Goal: Task Accomplishment & Management: Use online tool/utility

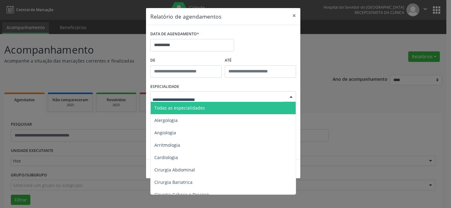
scroll to position [42, 0]
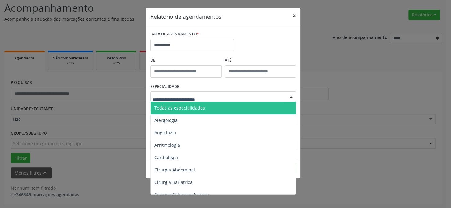
click at [294, 15] on button "×" at bounding box center [294, 15] width 12 height 15
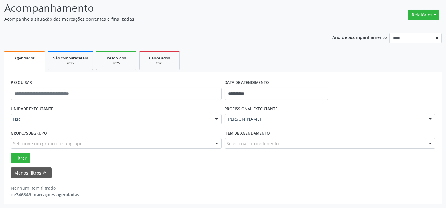
click at [432, 20] on div "Relatórios Agendamentos Procedimentos realizados" at bounding box center [424, 14] width 36 height 15
click at [432, 16] on button "Relatórios" at bounding box center [424, 15] width 32 height 11
click at [391, 28] on link "Agendamentos" at bounding box center [406, 28] width 67 height 9
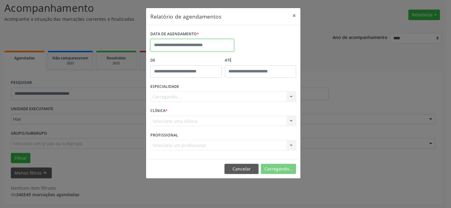
click at [195, 48] on input "text" at bounding box center [192, 45] width 84 height 12
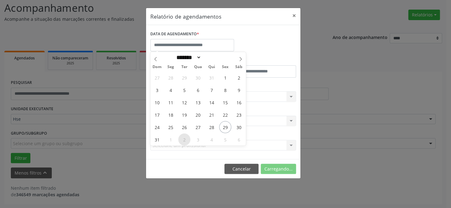
click at [182, 136] on span "2" at bounding box center [184, 140] width 12 height 12
type input "**********"
click at [182, 136] on span "2" at bounding box center [184, 140] width 12 height 12
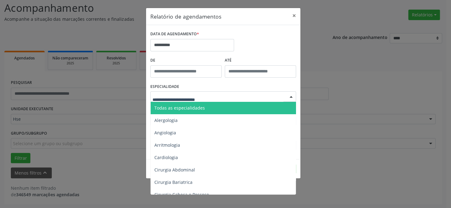
click at [172, 108] on span "Todas as especialidades" at bounding box center [179, 108] width 51 height 6
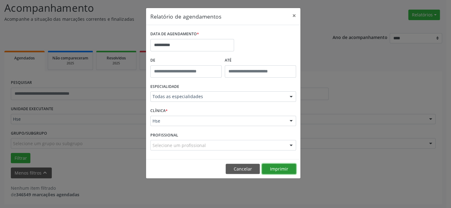
click at [266, 167] on button "Imprimir" at bounding box center [279, 169] width 34 height 11
